Goal: Information Seeking & Learning: Compare options

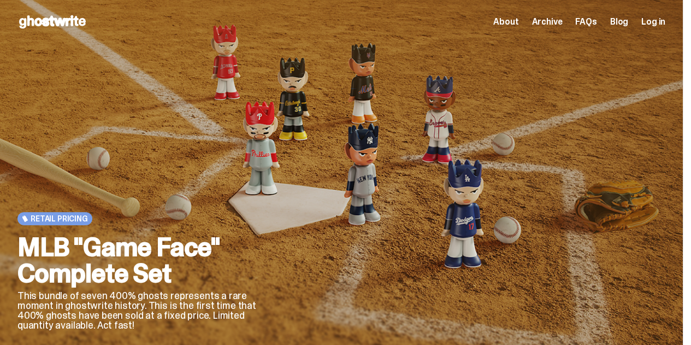
click at [542, 22] on span "Archive" at bounding box center [547, 21] width 31 height 9
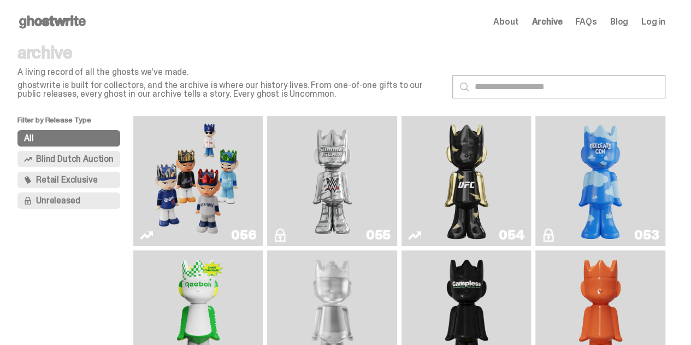
click at [65, 161] on span "Blind Dutch Auction" at bounding box center [75, 159] width 78 height 9
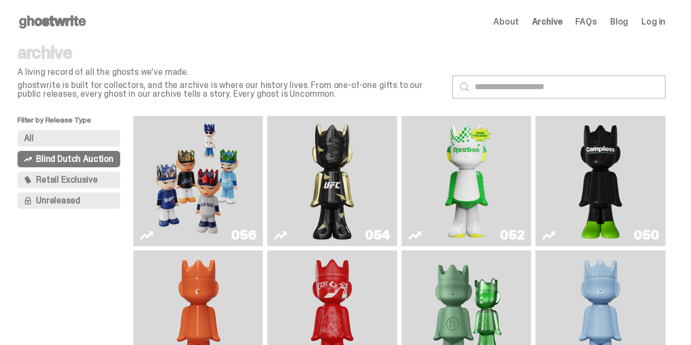
click at [192, 279] on img "Schrödinger's ghost: Orange Vibe" at bounding box center [198, 315] width 52 height 121
click at [608, 286] on img "Schrödinger's ghost: Winter Blue" at bounding box center [600, 315] width 52 height 121
click at [197, 272] on img "Schrödinger's ghost: Orange Vibe" at bounding box center [198, 315] width 52 height 121
